Goal: Transaction & Acquisition: Purchase product/service

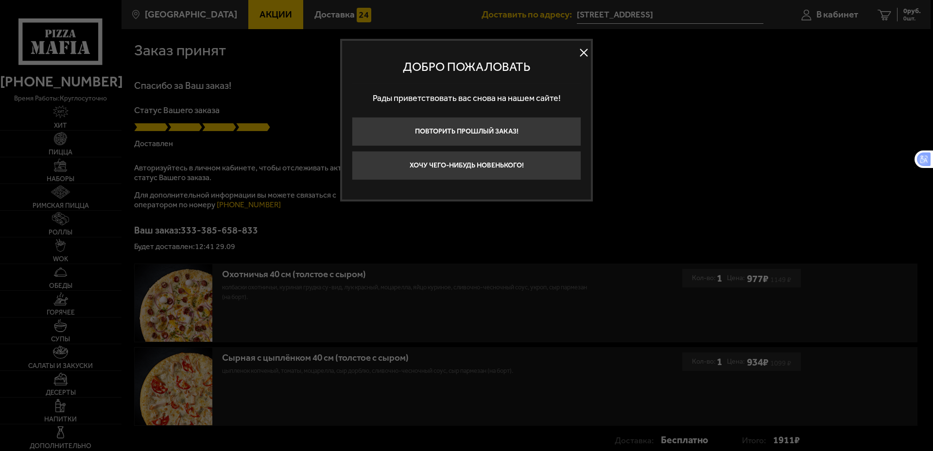
click at [583, 53] on button at bounding box center [583, 53] width 15 height 15
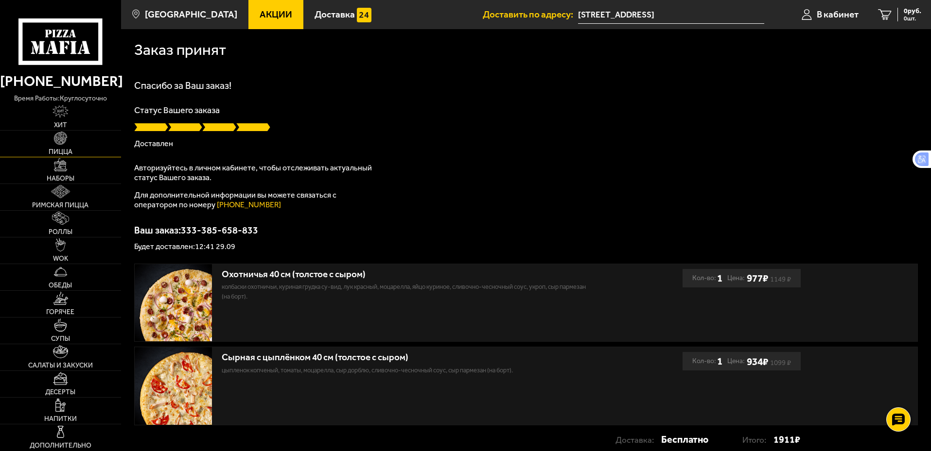
click at [59, 151] on span "Пицца" at bounding box center [61, 152] width 24 height 7
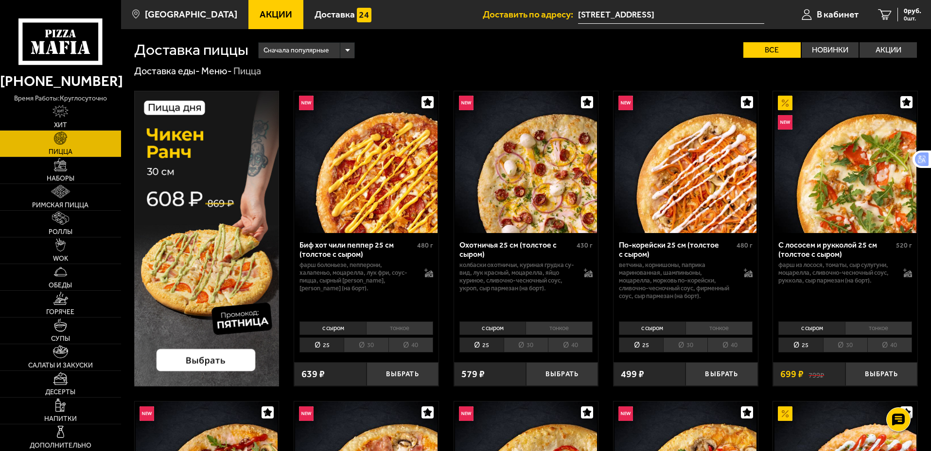
click at [874, 163] on img at bounding box center [845, 162] width 142 height 142
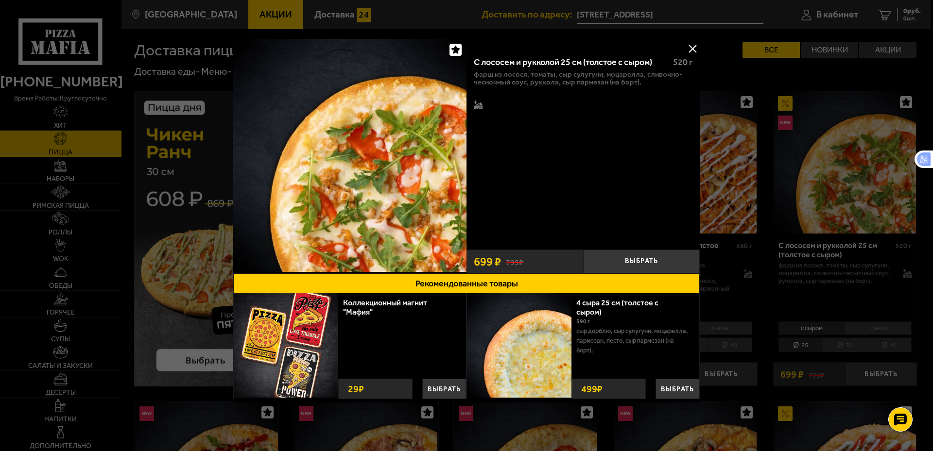
click at [694, 53] on button at bounding box center [692, 48] width 15 height 15
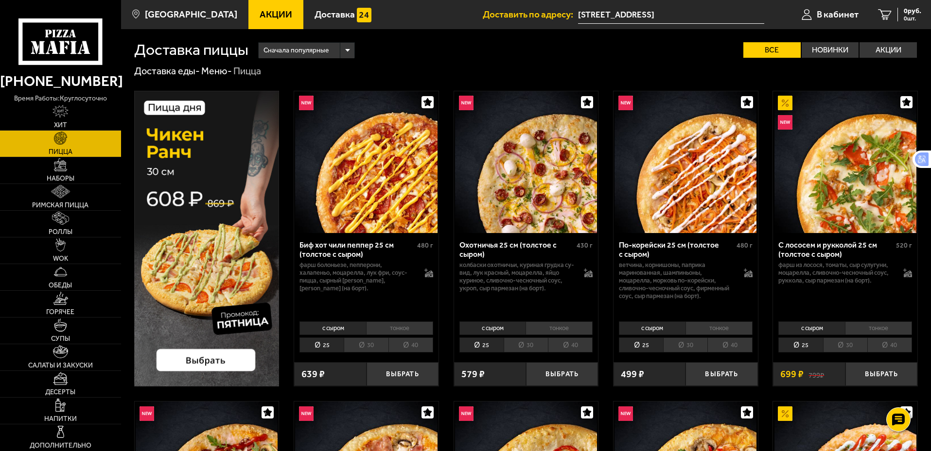
click at [565, 345] on li "40" at bounding box center [570, 345] width 45 height 15
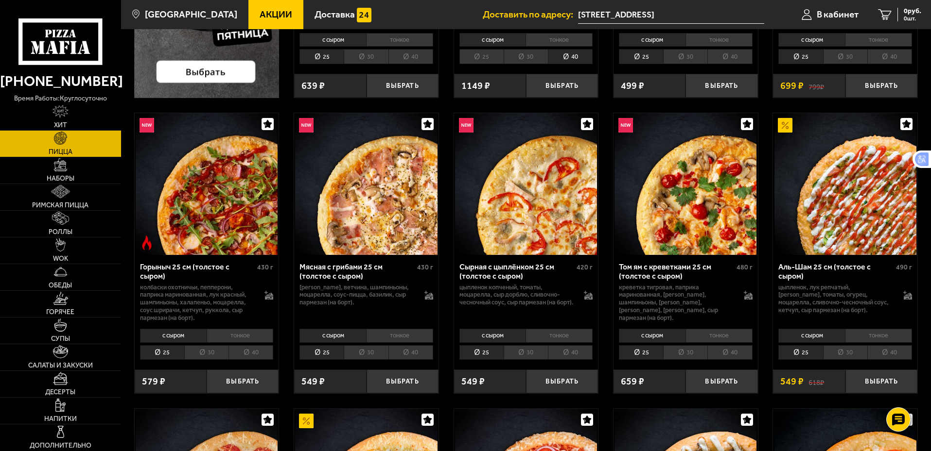
scroll to position [292, 0]
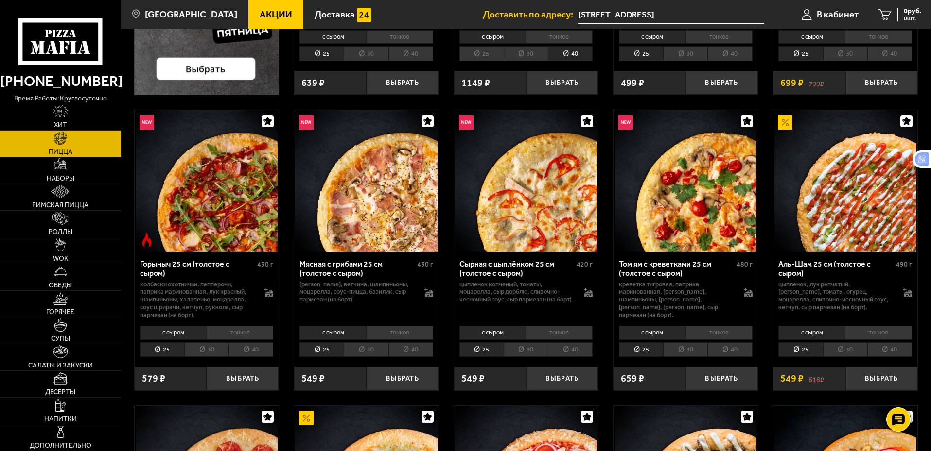
click at [407, 352] on li "40" at bounding box center [410, 350] width 45 height 15
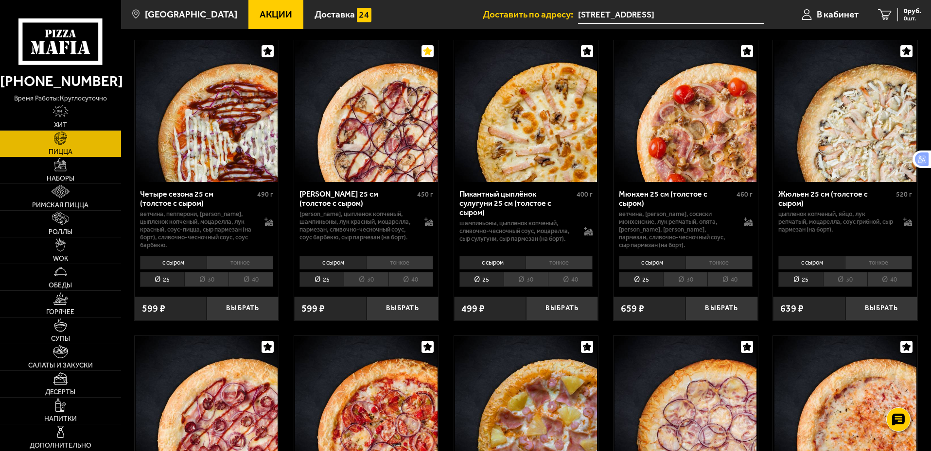
scroll to position [1507, 0]
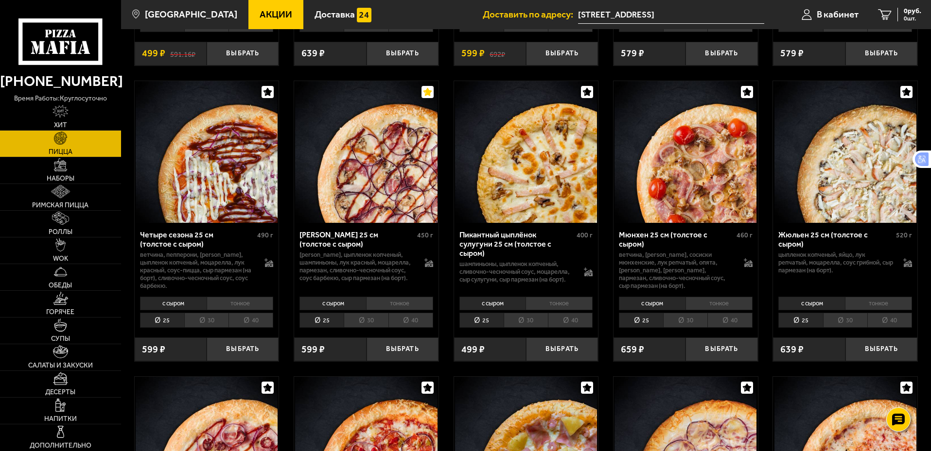
click at [399, 323] on li "40" at bounding box center [410, 320] width 45 height 15
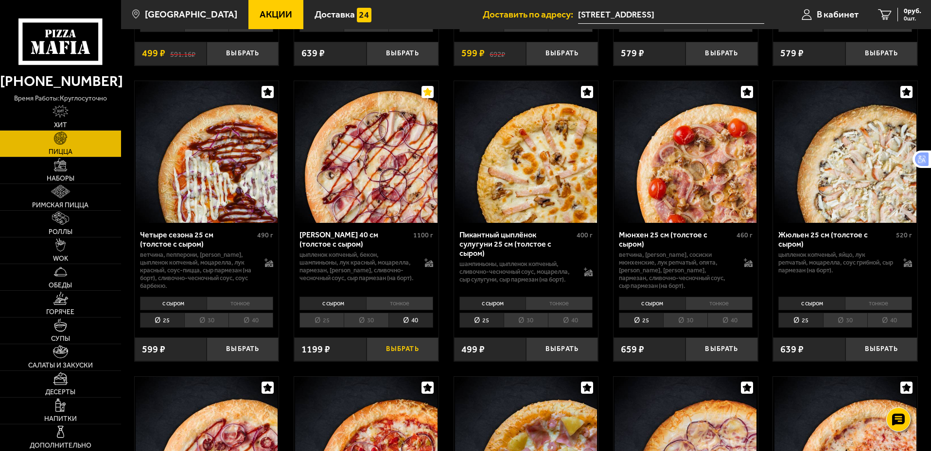
click at [404, 357] on button "Выбрать" at bounding box center [402, 350] width 72 height 24
click at [888, 324] on li "40" at bounding box center [889, 320] width 45 height 15
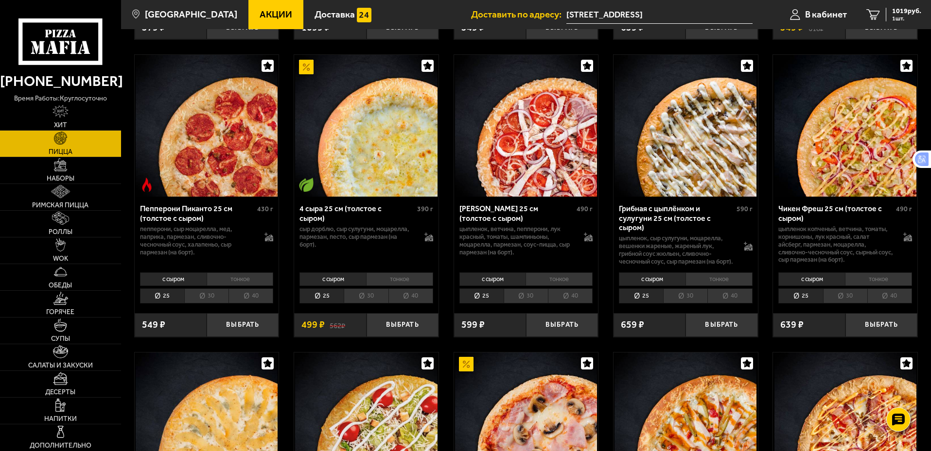
scroll to position [632, 0]
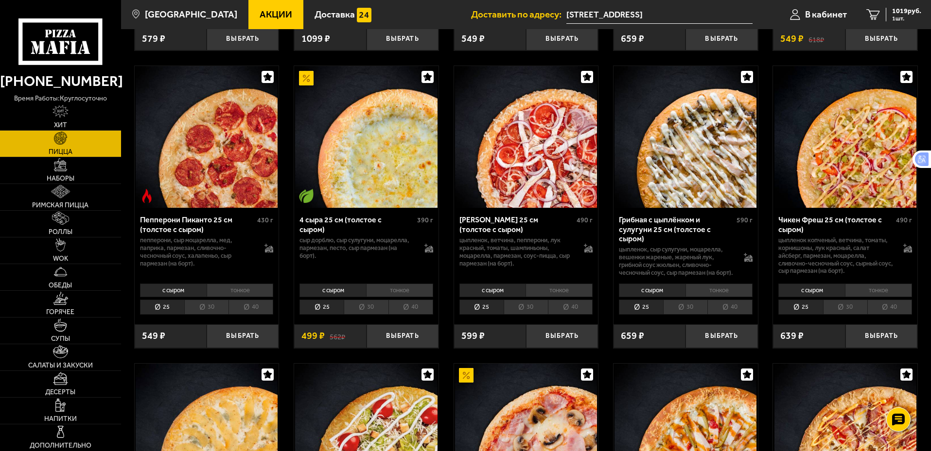
click at [893, 315] on li "40" at bounding box center [889, 307] width 45 height 15
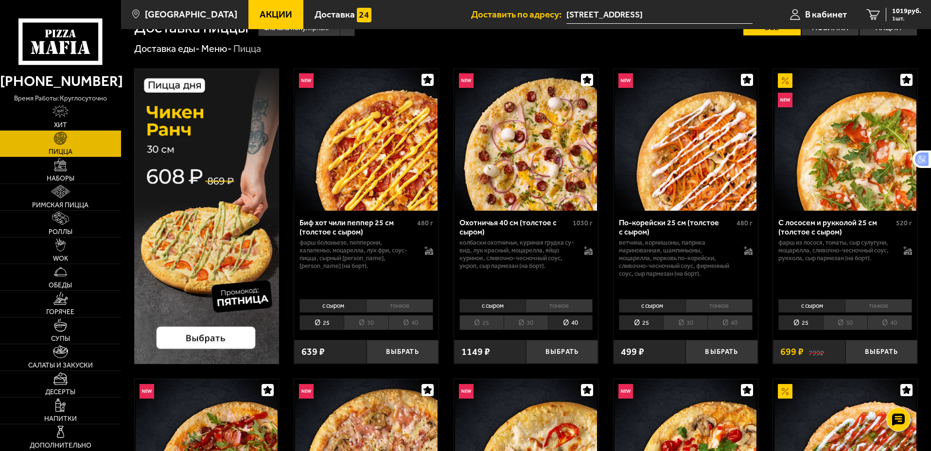
scroll to position [0, 0]
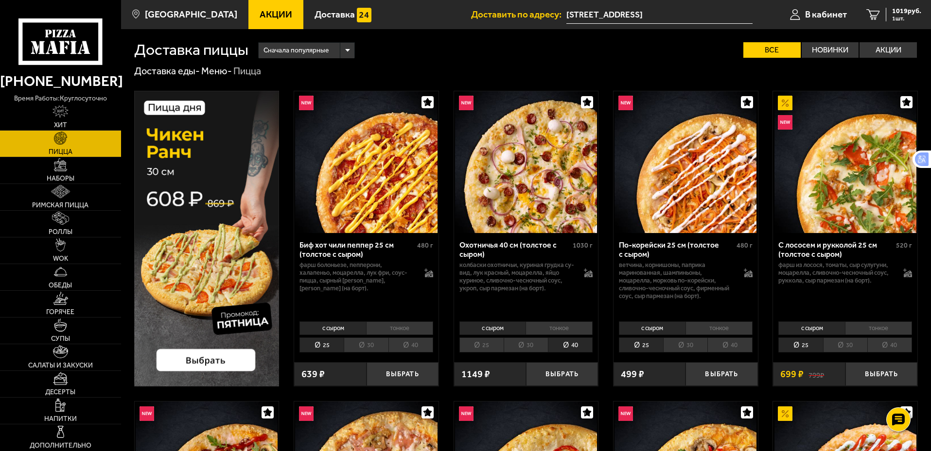
click at [727, 343] on li "40" at bounding box center [729, 345] width 45 height 15
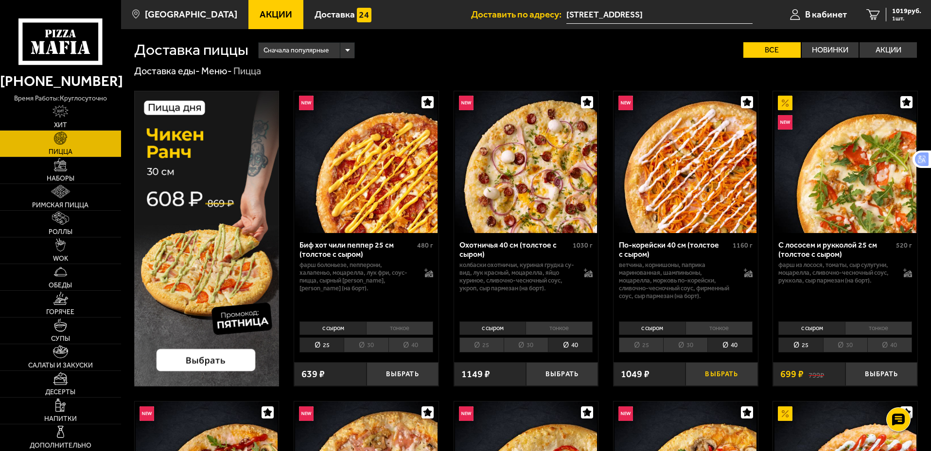
click at [727, 374] on button "Выбрать" at bounding box center [721, 375] width 72 height 24
click at [904, 15] on span "1911 руб." at bounding box center [906, 11] width 29 height 7
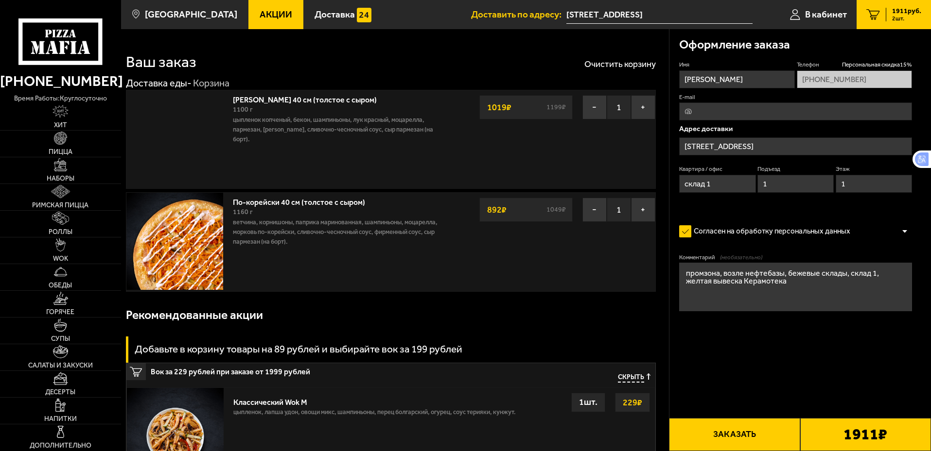
type input "Пискарёвский проспект, 125к4с6"
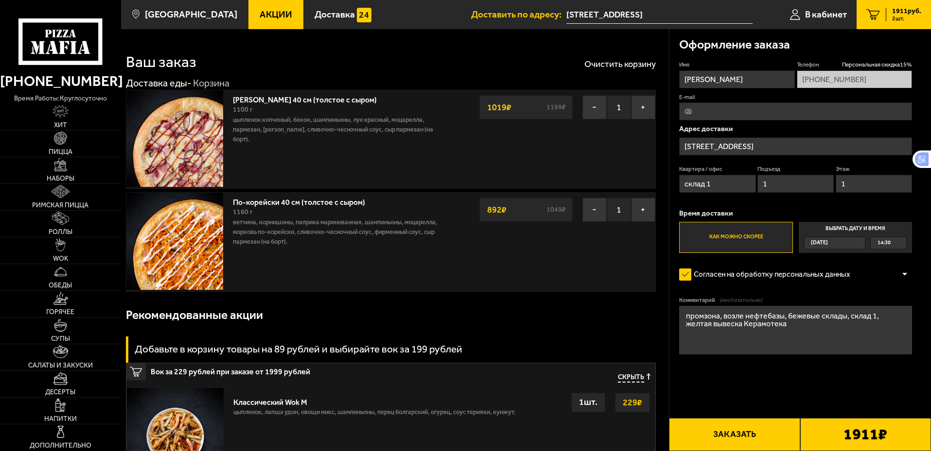
click at [198, 227] on img at bounding box center [174, 241] width 97 height 97
click at [735, 432] on button "Заказать" at bounding box center [734, 434] width 131 height 33
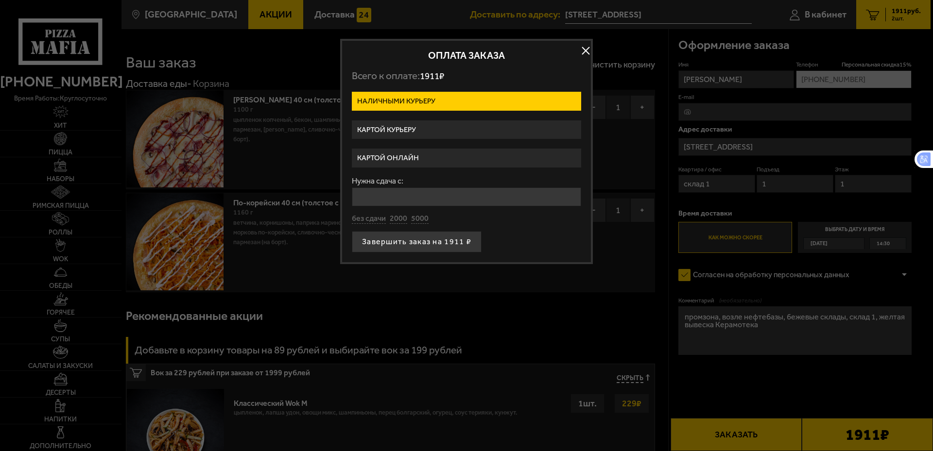
click at [450, 134] on label "Картой курьеру" at bounding box center [466, 130] width 229 height 19
click at [0, 0] on input "Картой курьеру" at bounding box center [0, 0] width 0 height 0
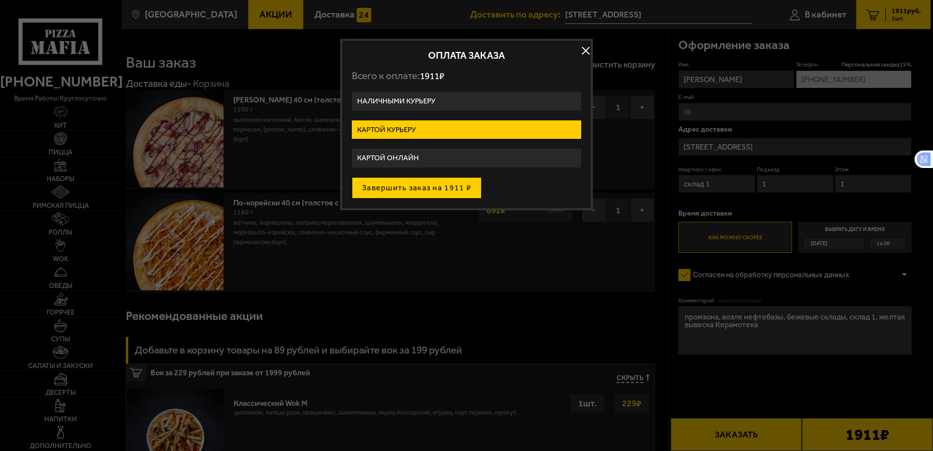
click at [434, 187] on button "Завершить заказ на 1911 ₽" at bounding box center [417, 187] width 130 height 21
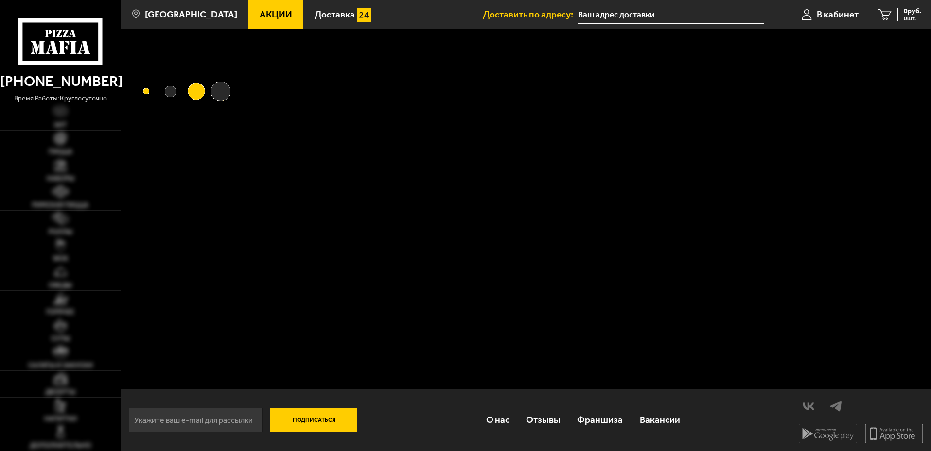
type input "[STREET_ADDRESS]"
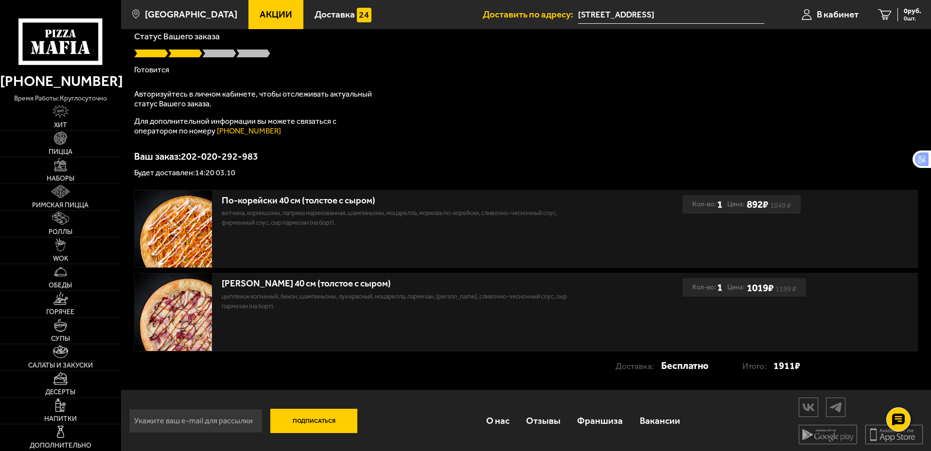
scroll to position [76, 0]
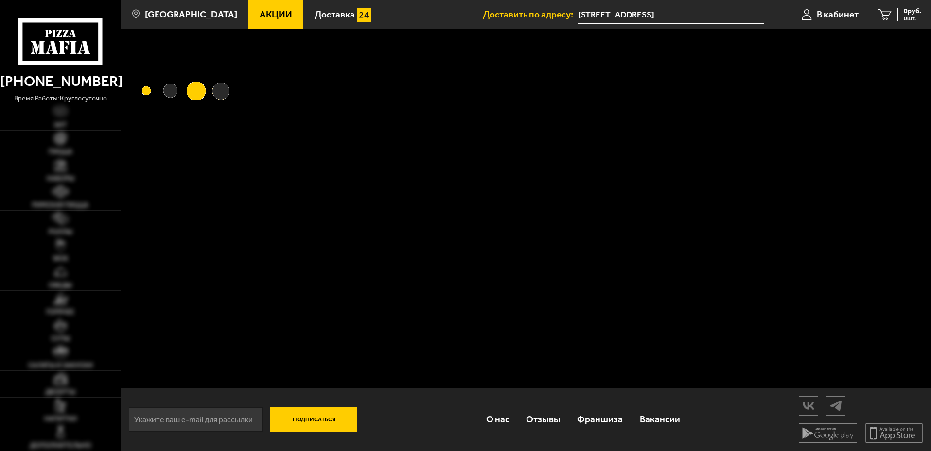
scroll to position [76, 0]
type input "[STREET_ADDRESS]"
